Goal: Task Accomplishment & Management: Manage account settings

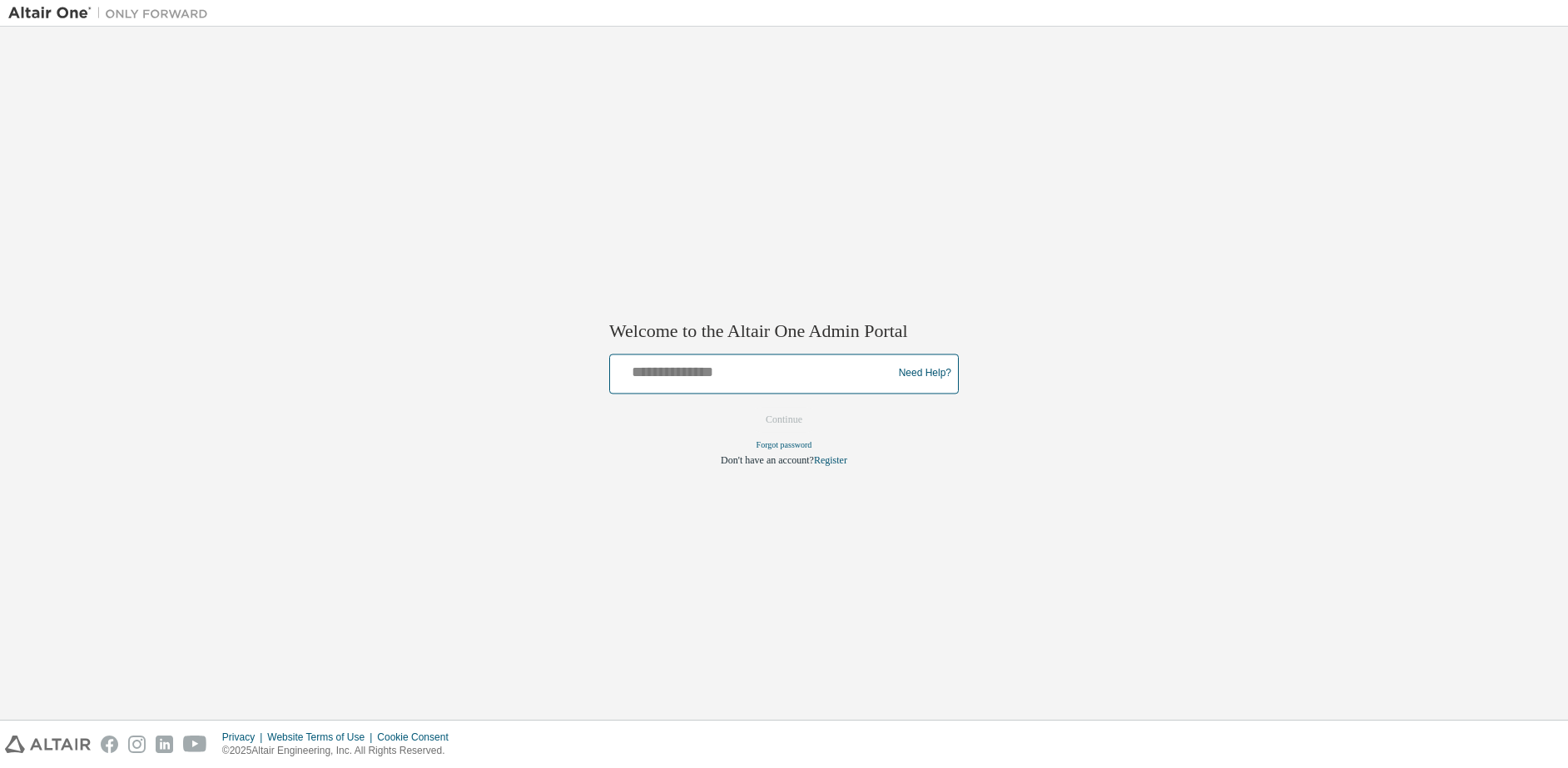
click at [673, 369] on input "text" at bounding box center [754, 370] width 274 height 24
type input "**********"
click at [791, 420] on button "Continue" at bounding box center [784, 419] width 72 height 25
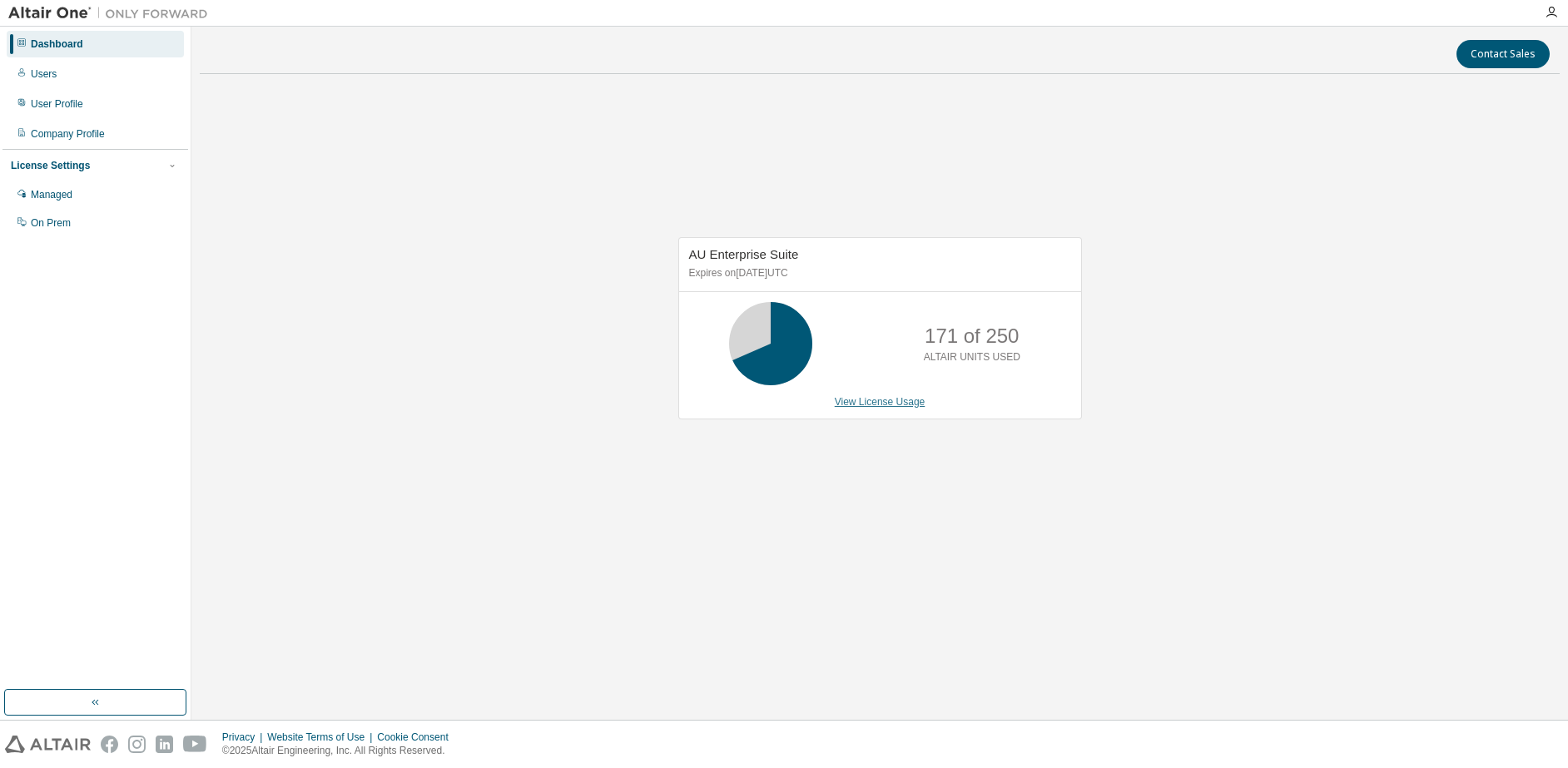
click at [898, 407] on link "View License Usage" at bounding box center [881, 402] width 91 height 11
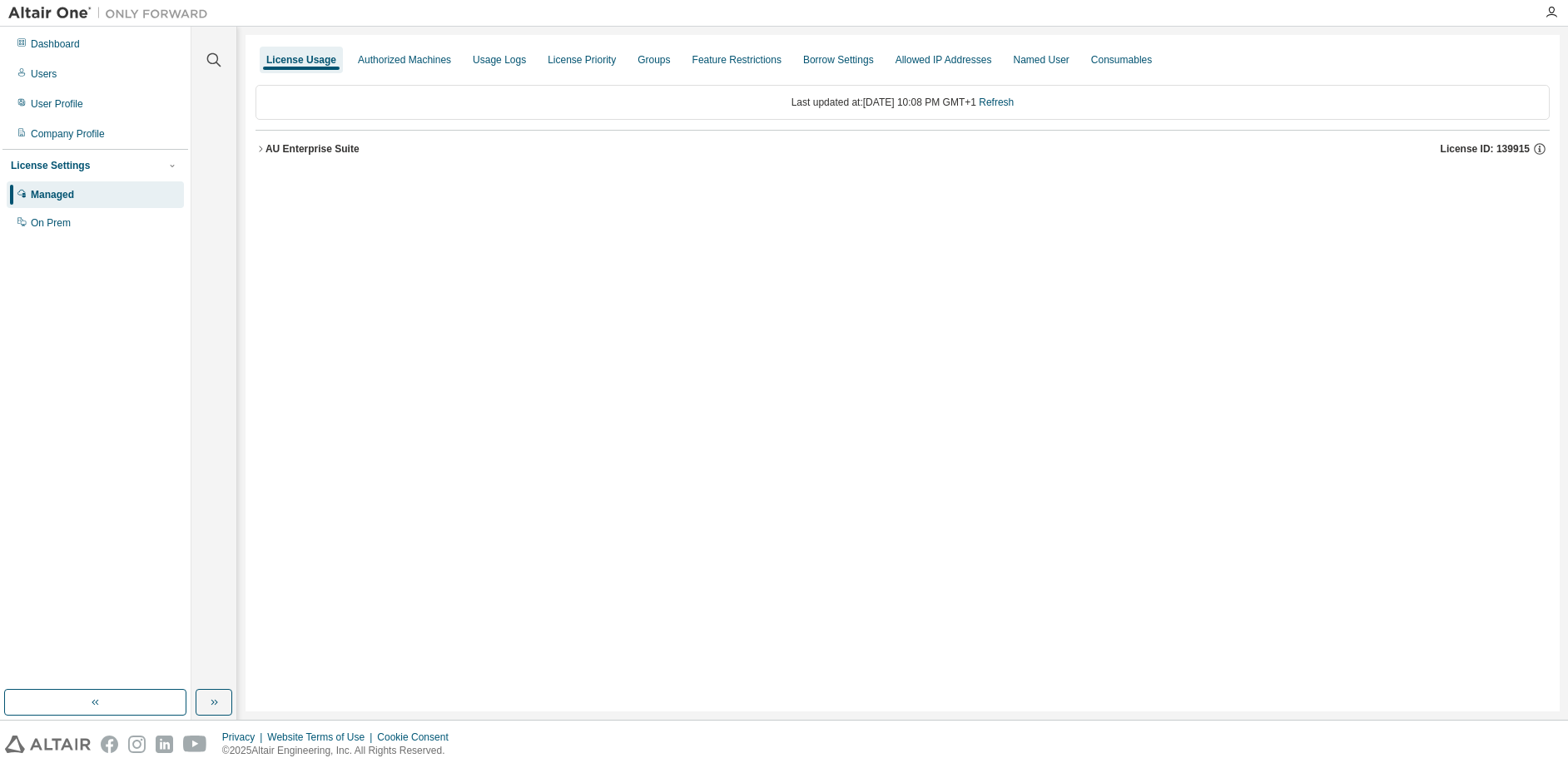
click at [262, 149] on icon "button" at bounding box center [261, 149] width 10 height 10
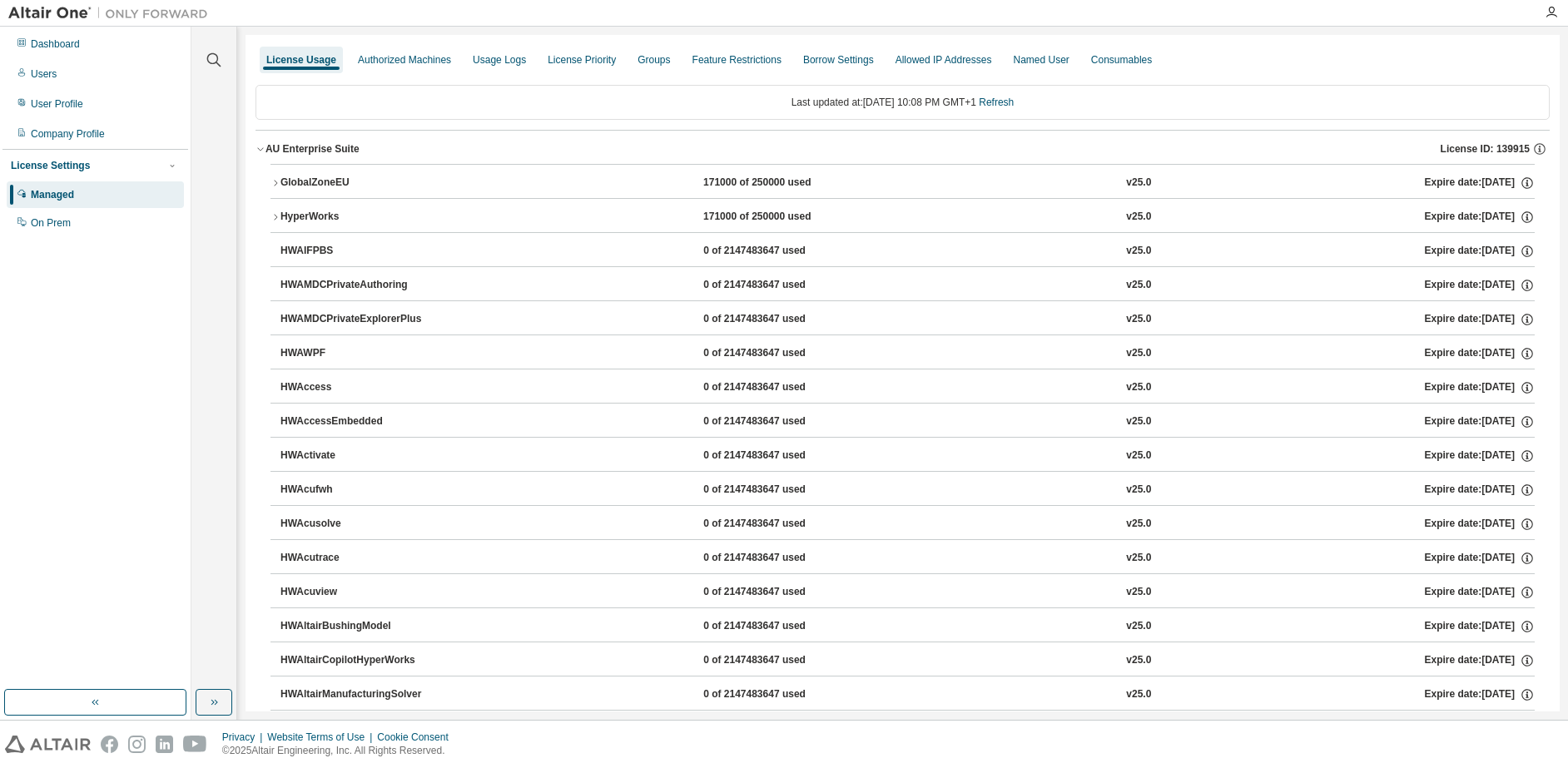
click at [278, 215] on icon "button" at bounding box center [275, 217] width 10 height 10
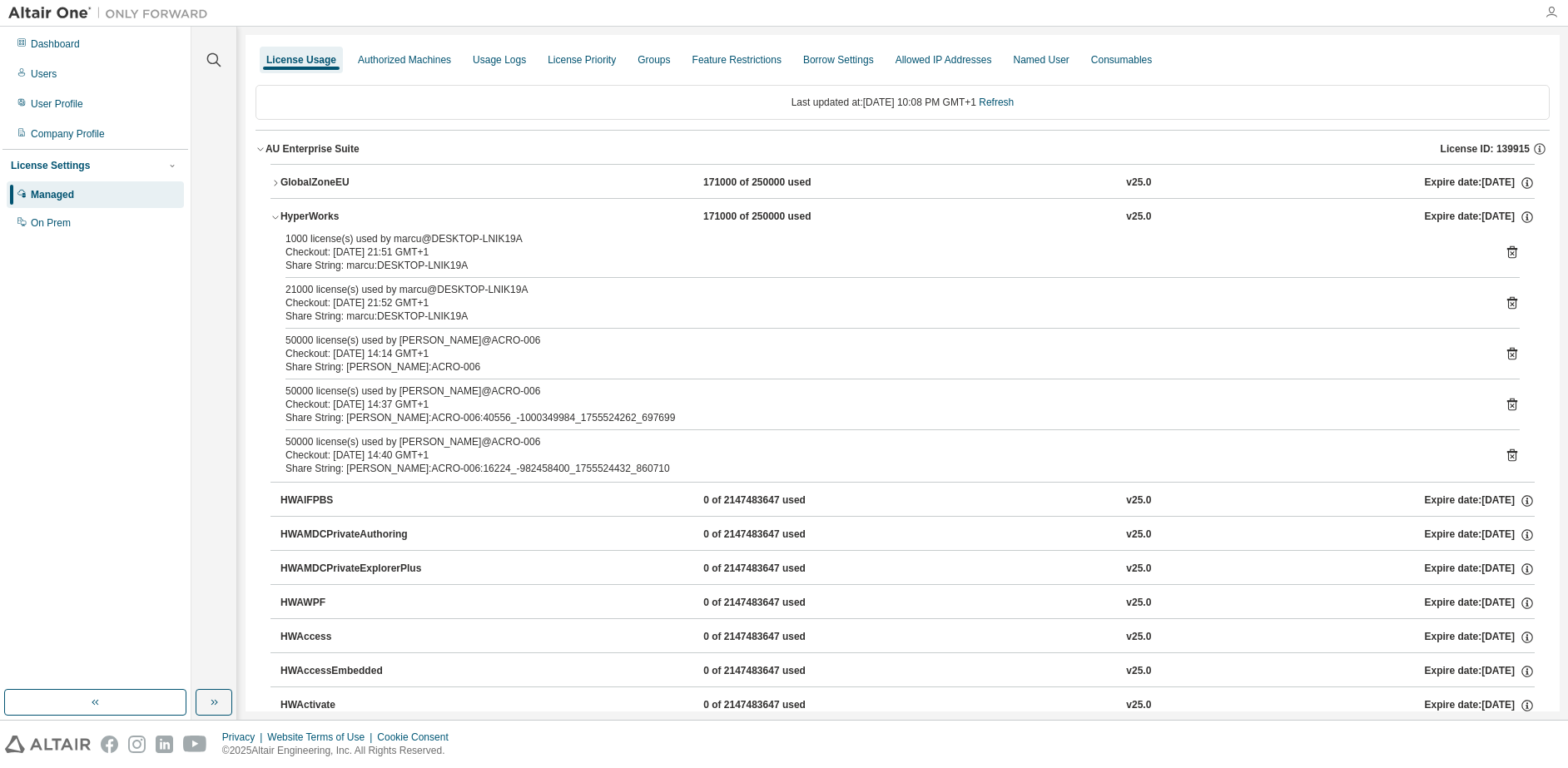
click at [1554, 15] on icon "button" at bounding box center [1552, 12] width 13 height 13
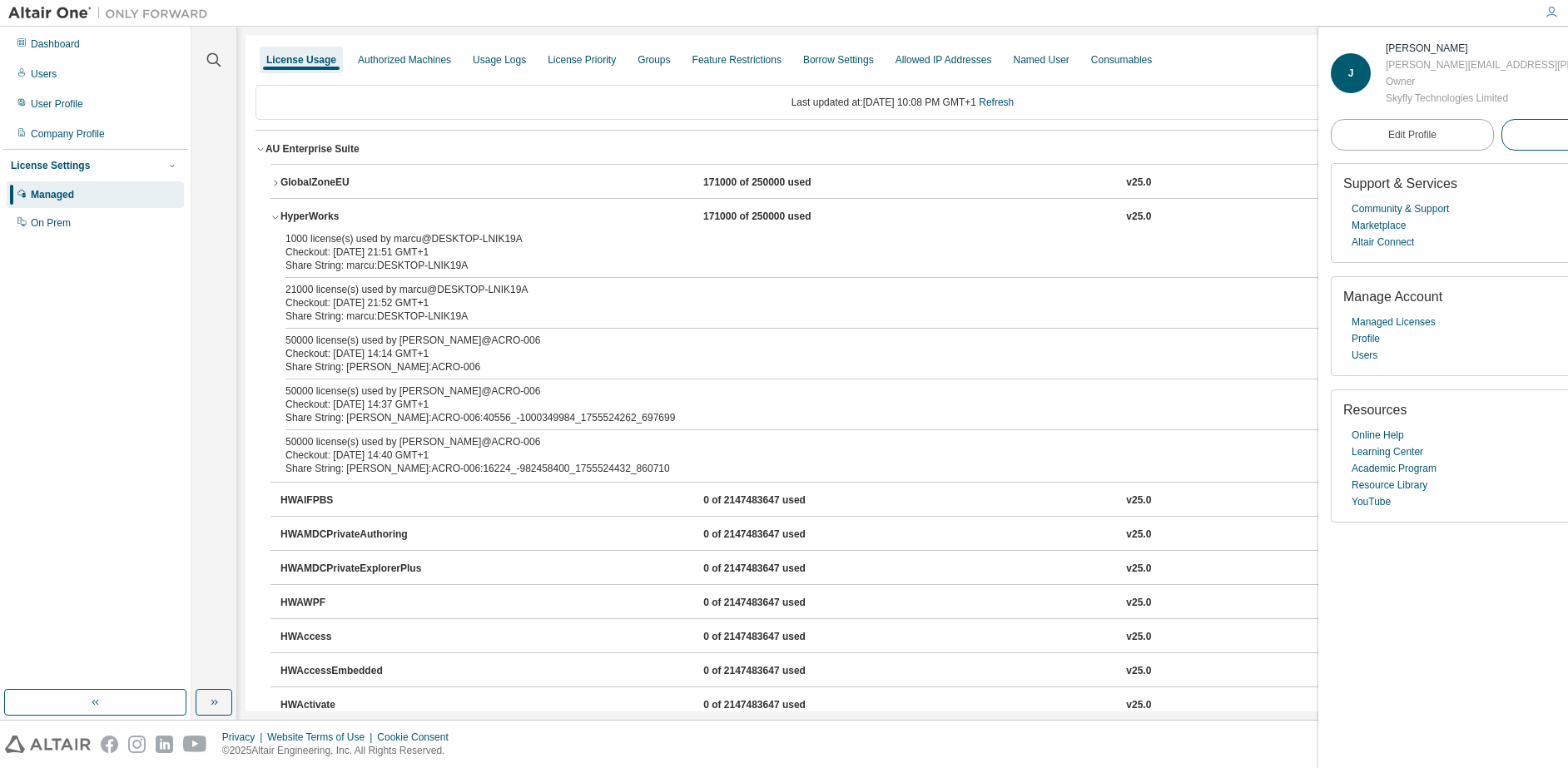
click at [1567, 135] on span "Logout" at bounding box center [1582, 135] width 30 height 17
